Goal: Find specific fact: Find specific fact

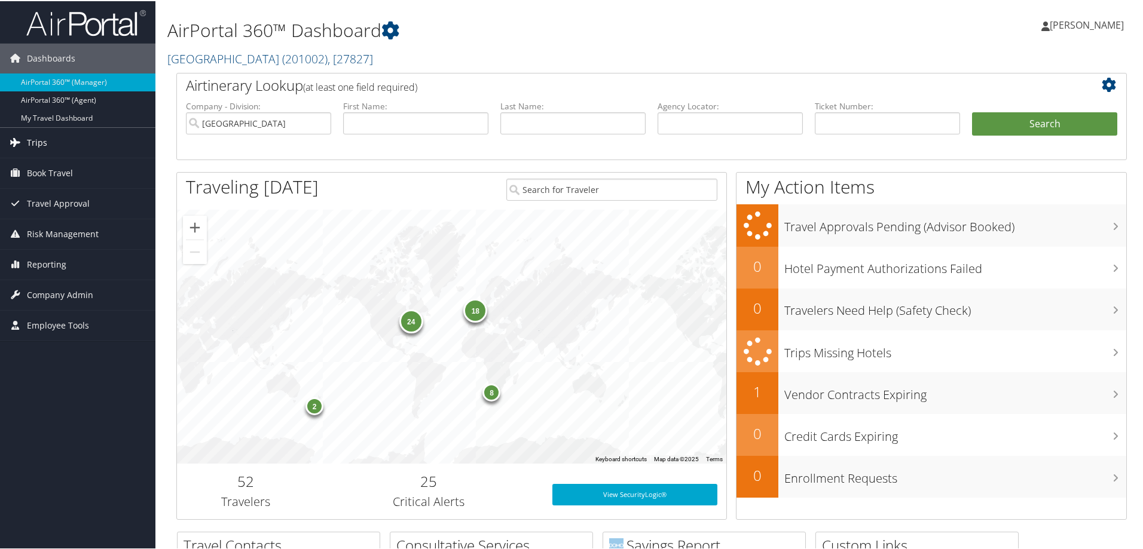
click at [38, 140] on span "Trips" at bounding box center [37, 142] width 20 height 30
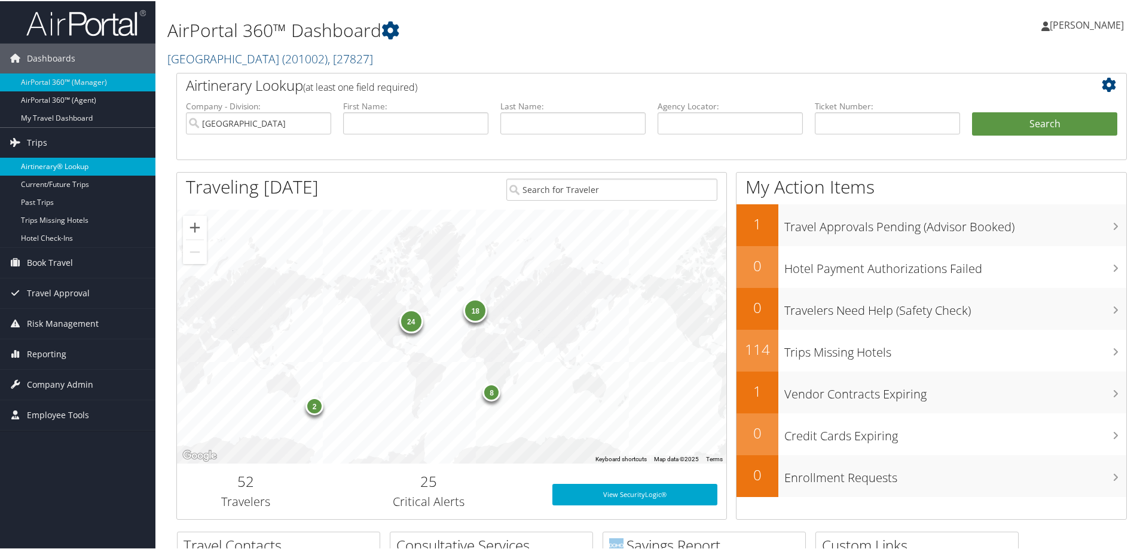
click at [42, 163] on link "Airtinerary® Lookup" at bounding box center [77, 166] width 155 height 18
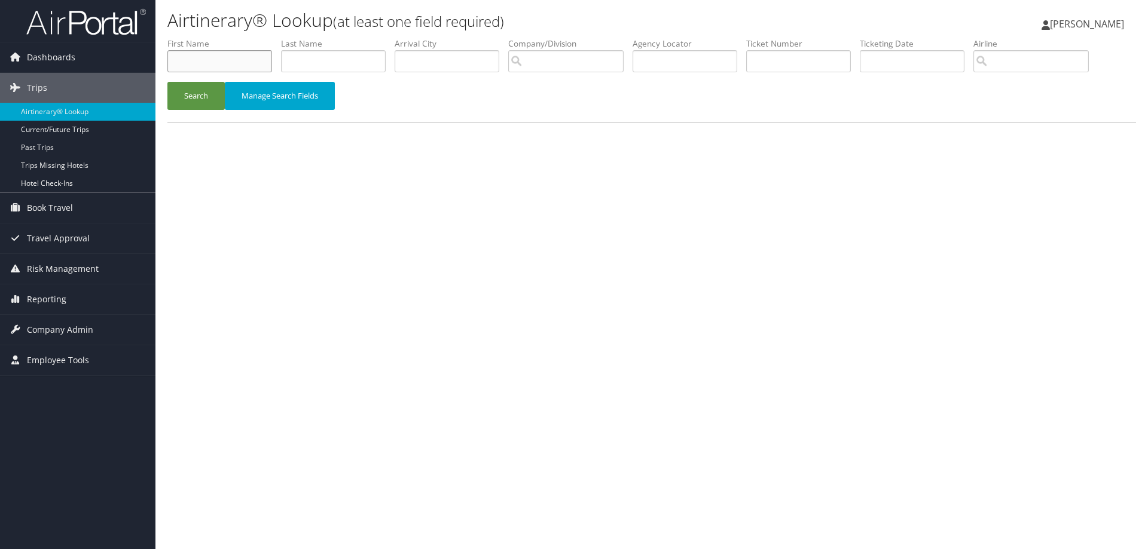
click at [196, 69] on input "text" at bounding box center [219, 61] width 105 height 22
type input "mark"
type input "[PERSON_NAME]"
click at [193, 87] on button "Search" at bounding box center [195, 96] width 57 height 28
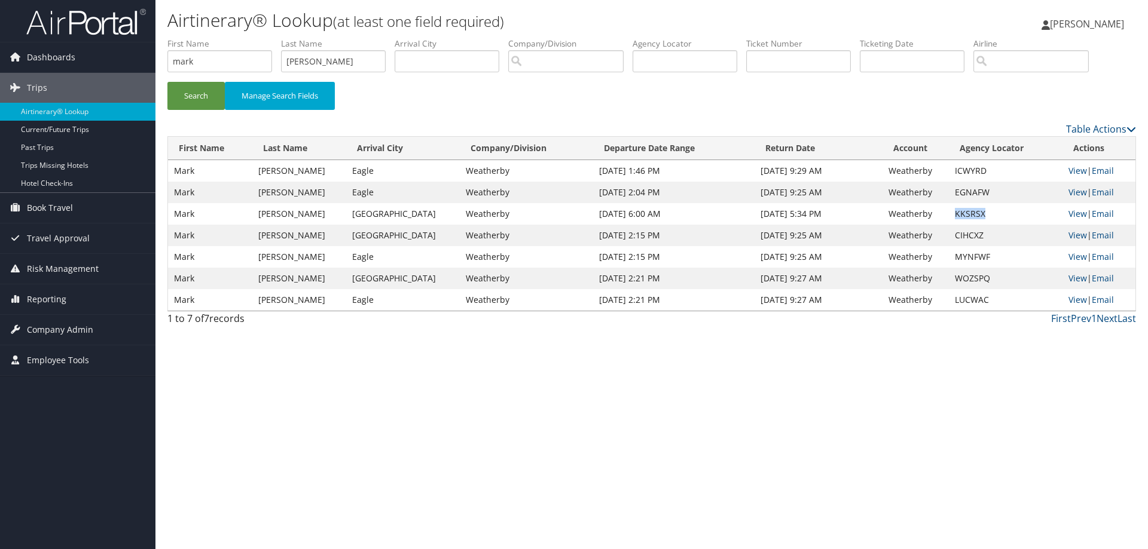
drag, startPoint x: 980, startPoint y: 211, endPoint x: 946, endPoint y: 216, distance: 34.5
click at [949, 216] on td "KKSRSX" at bounding box center [1006, 214] width 114 height 22
copy td "KKSRSX"
